Goal: Check status: Check status

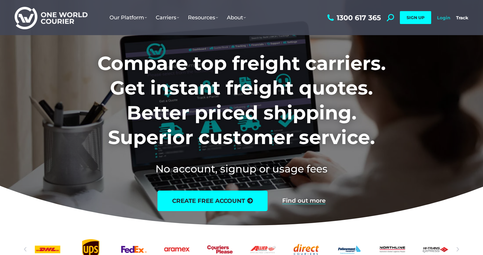
click at [446, 18] on link "Login" at bounding box center [443, 18] width 13 height 6
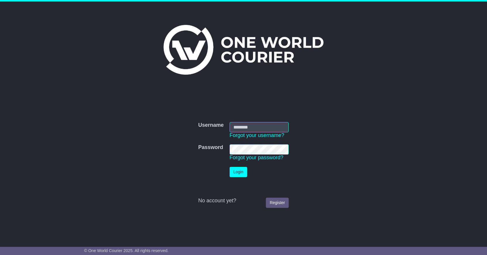
type input "**********"
click at [241, 171] on button "Login" at bounding box center [239, 172] width 18 height 10
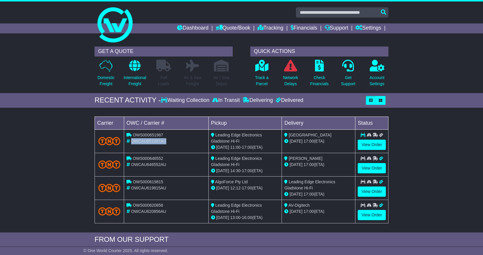
drag, startPoint x: 168, startPoint y: 142, endPoint x: 132, endPoint y: 142, distance: 36.3
click at [132, 142] on div "OWCAU651987AU" at bounding box center [166, 141] width 80 height 6
click at [371, 148] on link "View Order" at bounding box center [372, 145] width 28 height 10
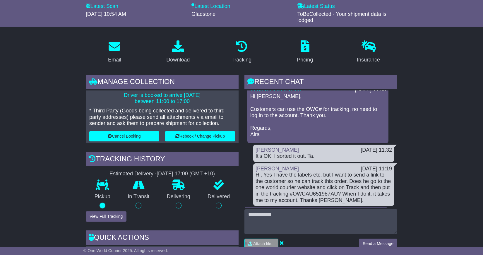
scroll to position [4, 0]
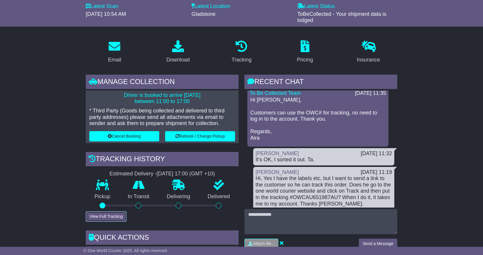
click at [101, 214] on button "View Full Tracking" at bounding box center [106, 216] width 41 height 10
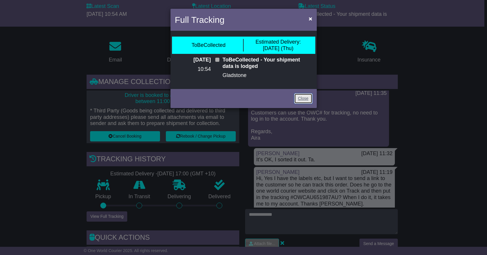
click at [305, 101] on link "Close" at bounding box center [303, 98] width 18 height 10
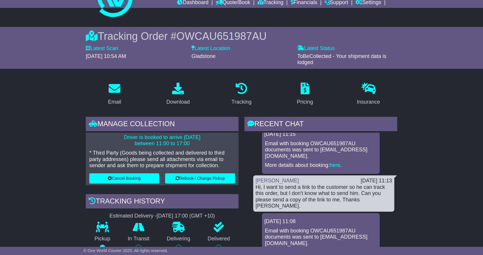
scroll to position [22, 0]
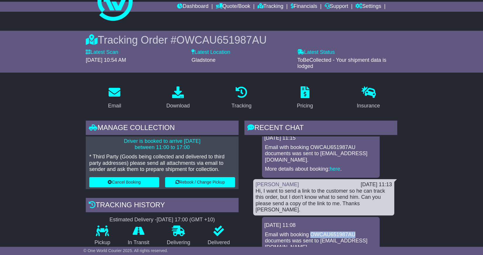
drag, startPoint x: 351, startPoint y: 221, endPoint x: 307, endPoint y: 224, distance: 43.9
click at [307, 231] on p "Email with booking OWCAU651987AU documents was sent to accounts@gladstonehifi.c…" at bounding box center [321, 240] width 112 height 19
copy p "OWCAU651987AU"
